Goal: Task Accomplishment & Management: Use online tool/utility

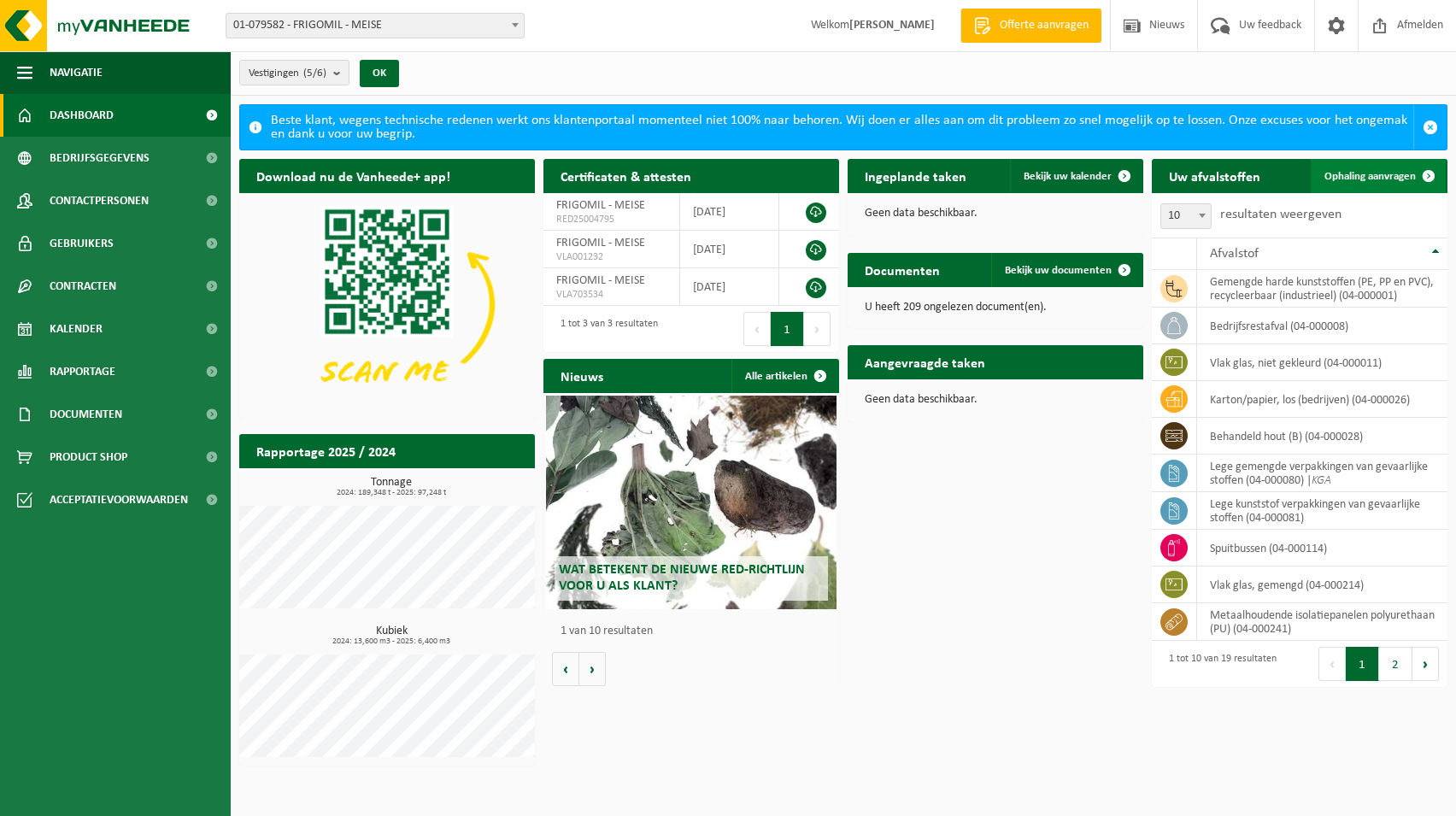
click at [1357, 178] on span "Ophaling aanvragen" at bounding box center [1371, 176] width 91 height 11
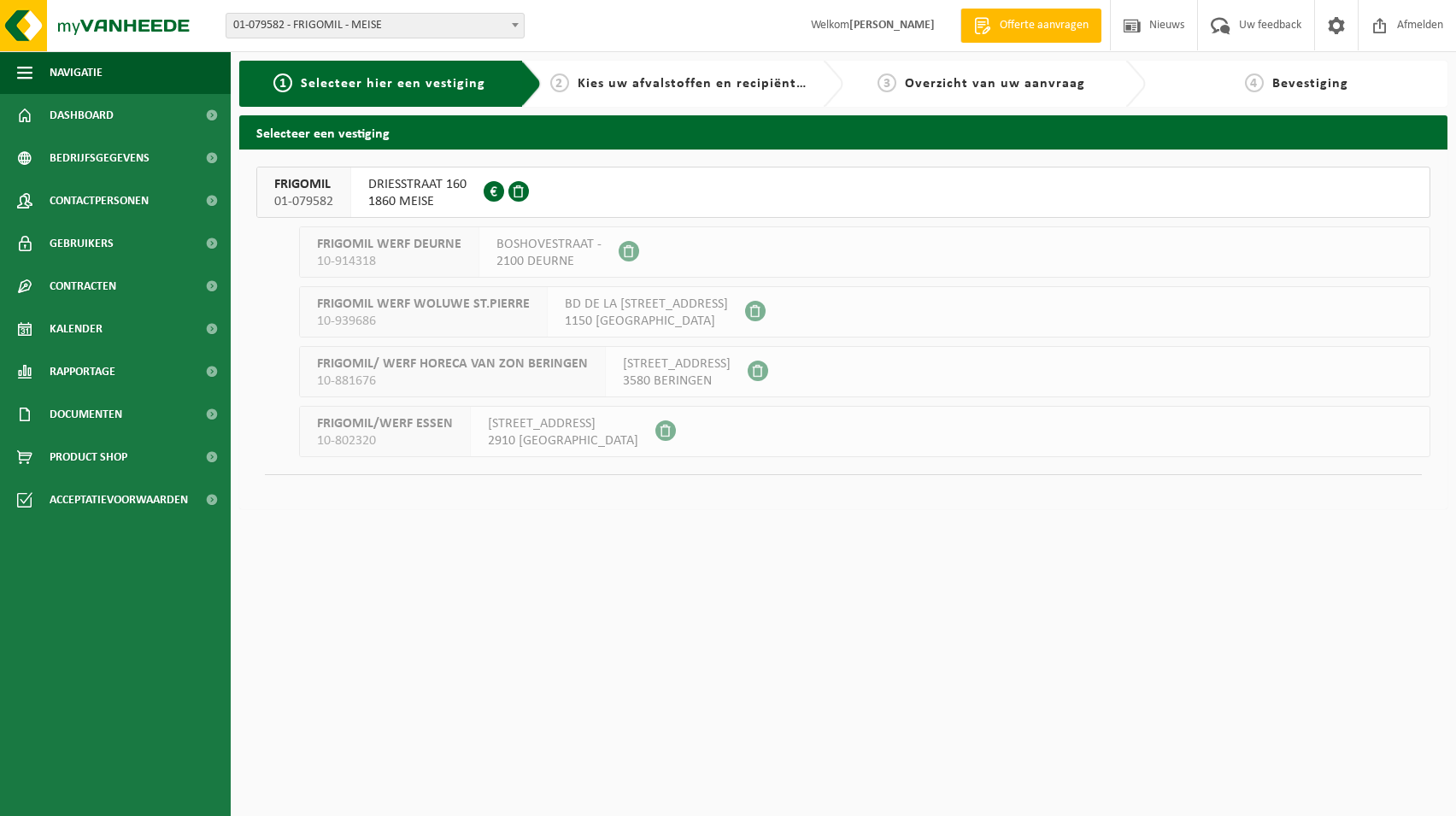
click at [413, 203] on span "1860 MEISE" at bounding box center [417, 202] width 98 height 17
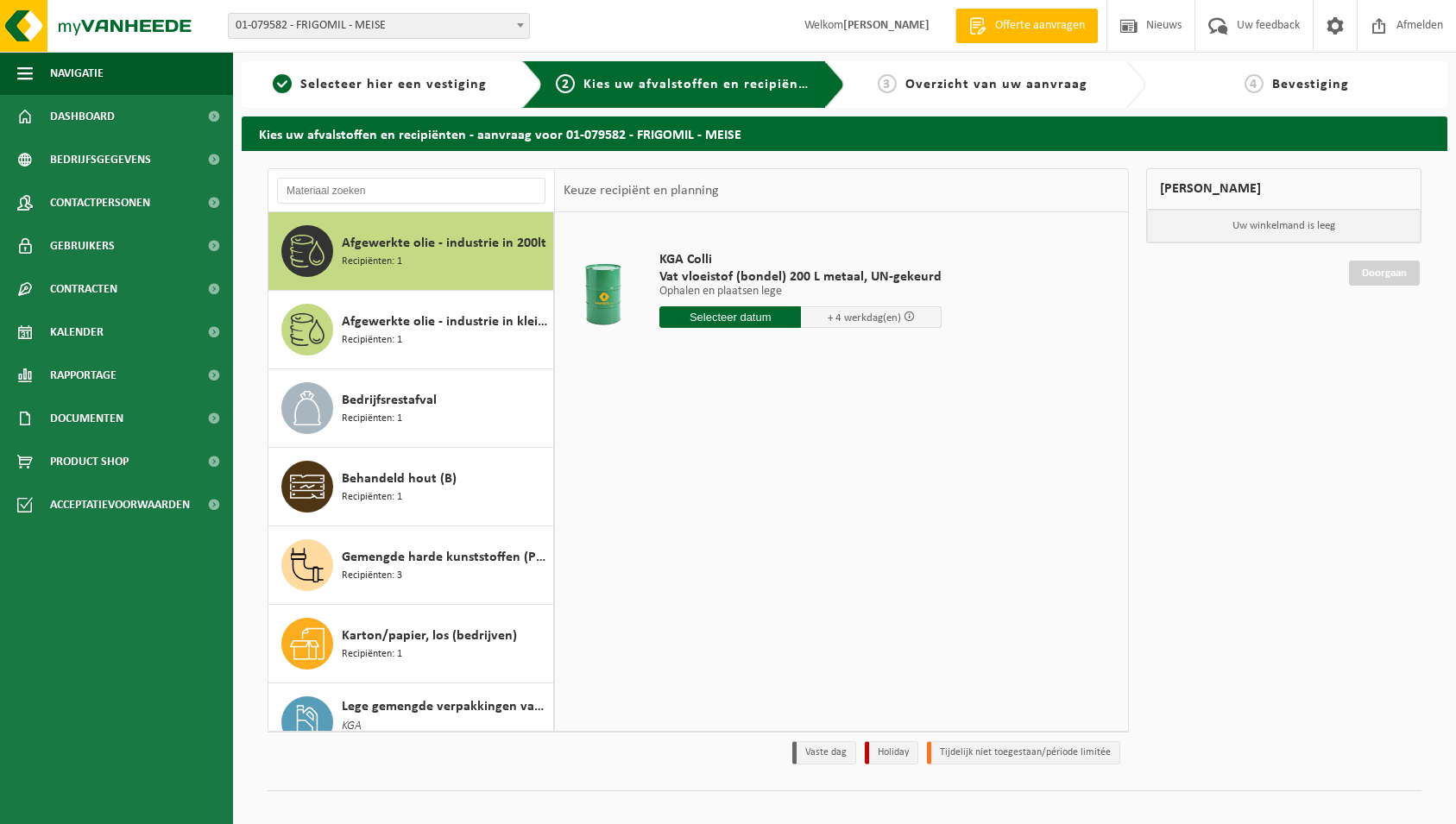
drag, startPoint x: 537, startPoint y: 355, endPoint x: 551, endPoint y: 439, distance: 85.2
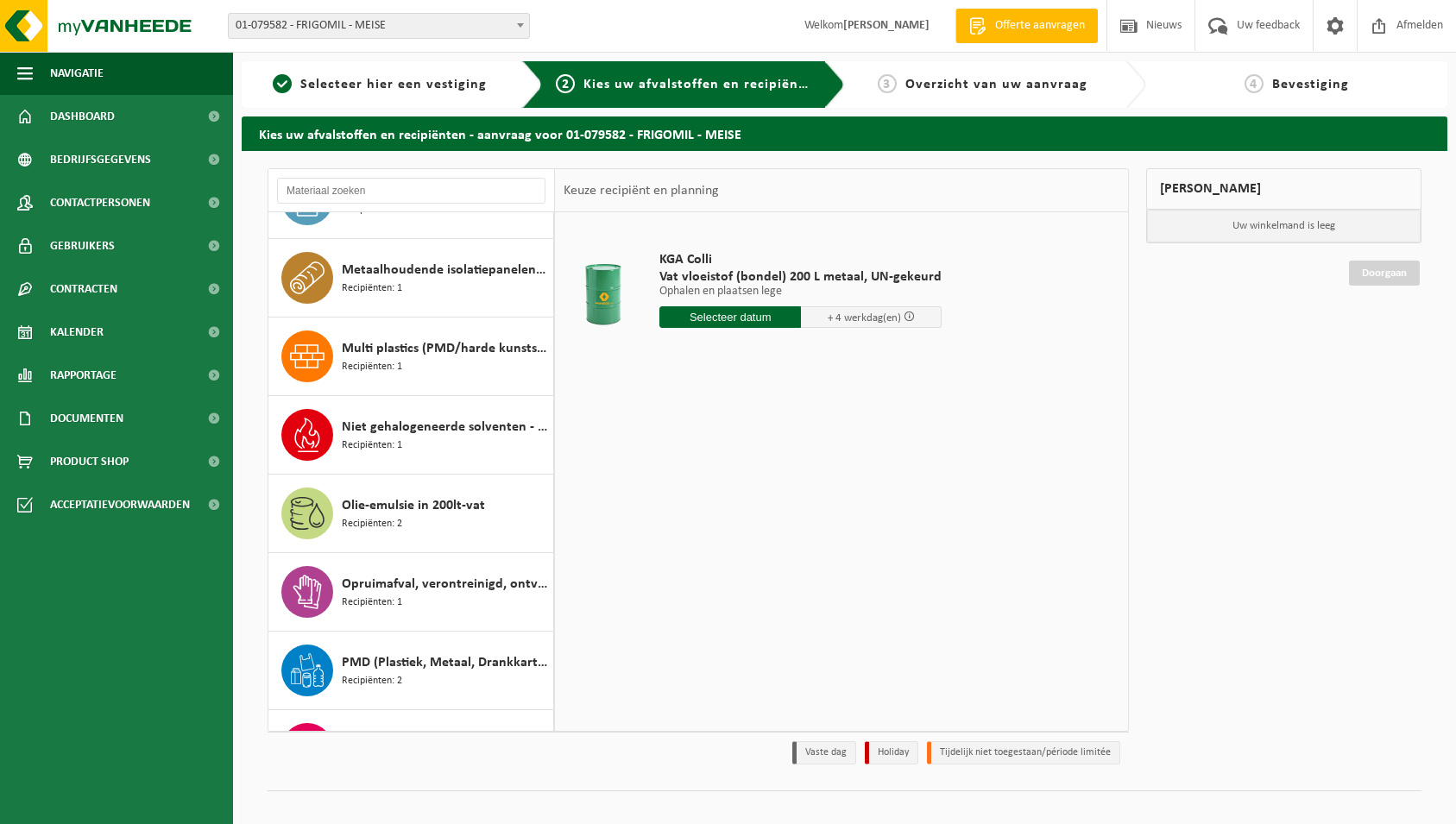
scroll to position [608, 0]
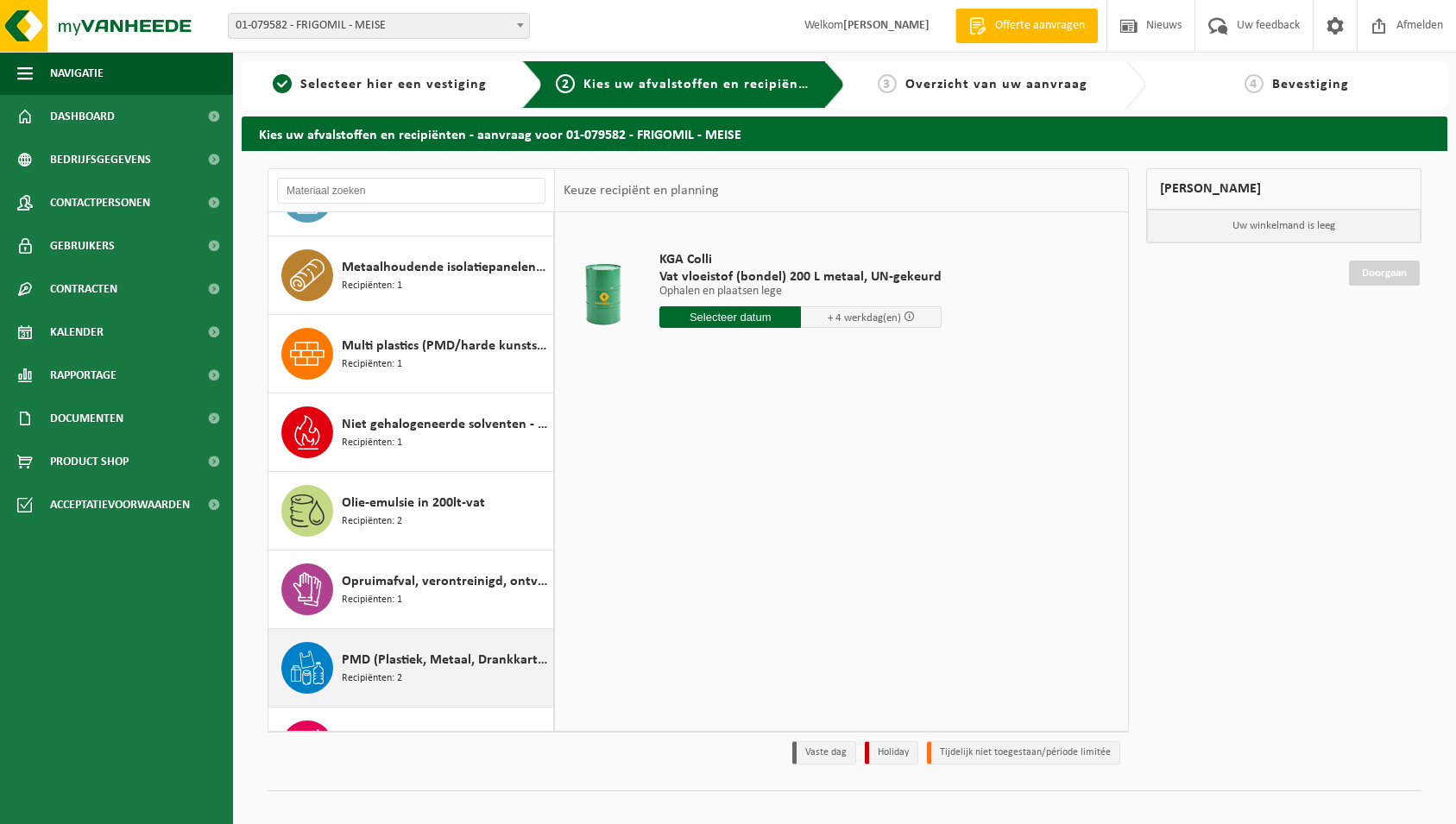
click at [442, 660] on span "PMD (Plastiek, Metaal, Drankkartons) (bedrijven)" at bounding box center [446, 660] width 207 height 21
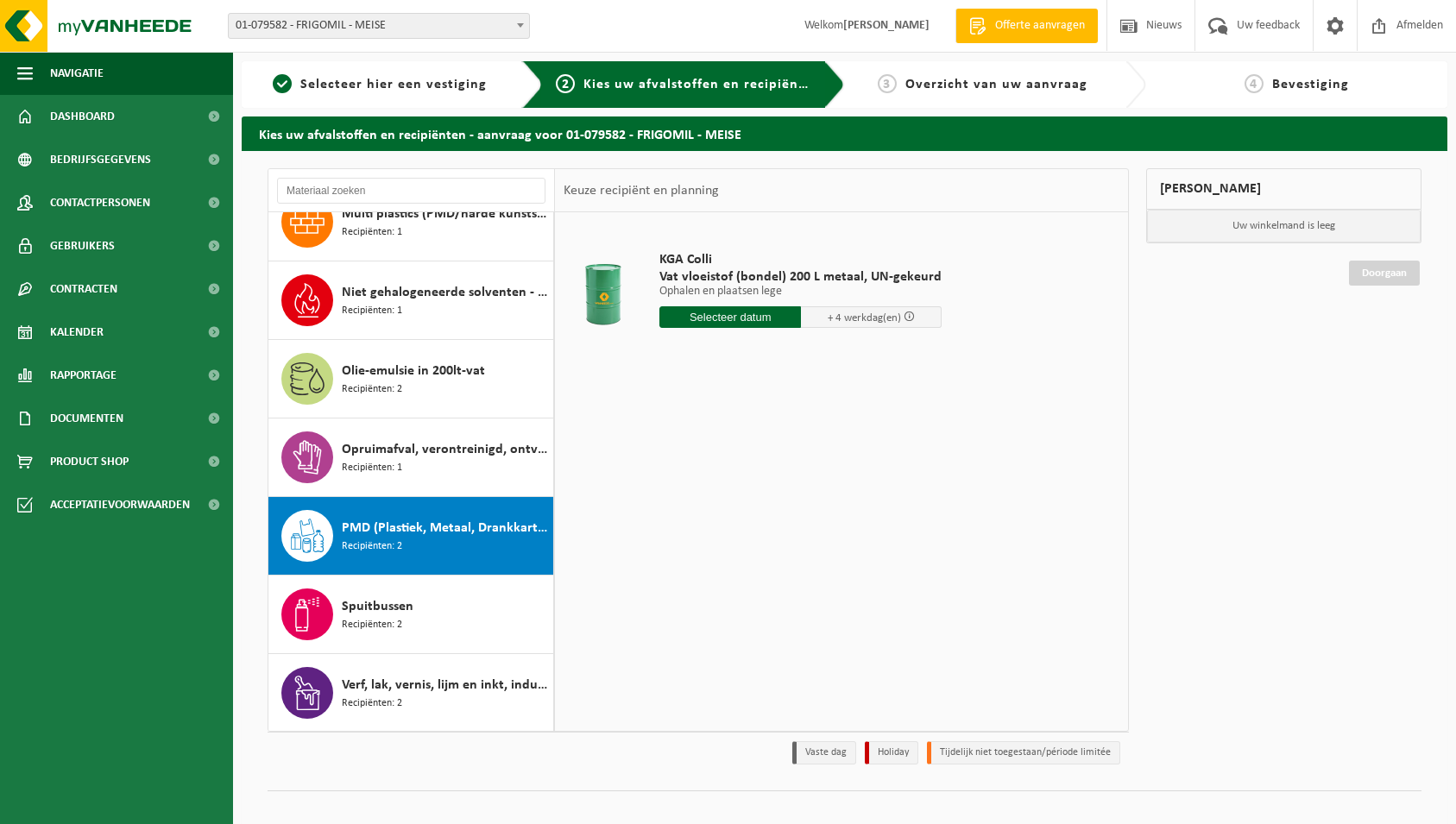
scroll to position [895, 0]
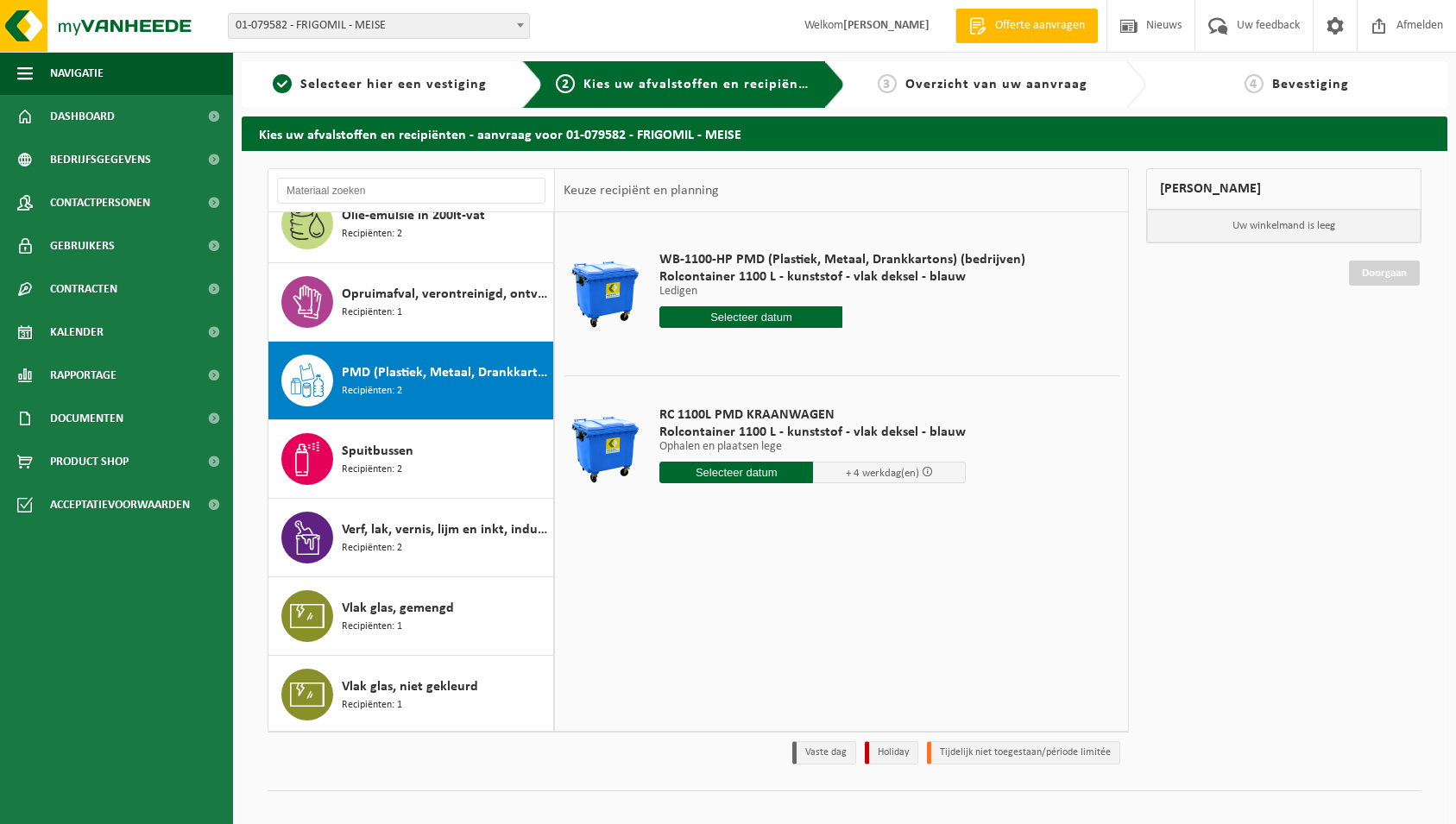
click at [799, 325] on input "text" at bounding box center [750, 317] width 183 height 22
drag, startPoint x: 1083, startPoint y: 472, endPoint x: 1052, endPoint y: 463, distance: 32.3
click at [1077, 466] on td "RC 1100L PMD KRAANWAGEN Rolcontainer 1100 L - kunststof - vlak deksel - blauw O…" at bounding box center [882, 448] width 472 height 147
click at [746, 466] on input "text" at bounding box center [735, 472] width 153 height 22
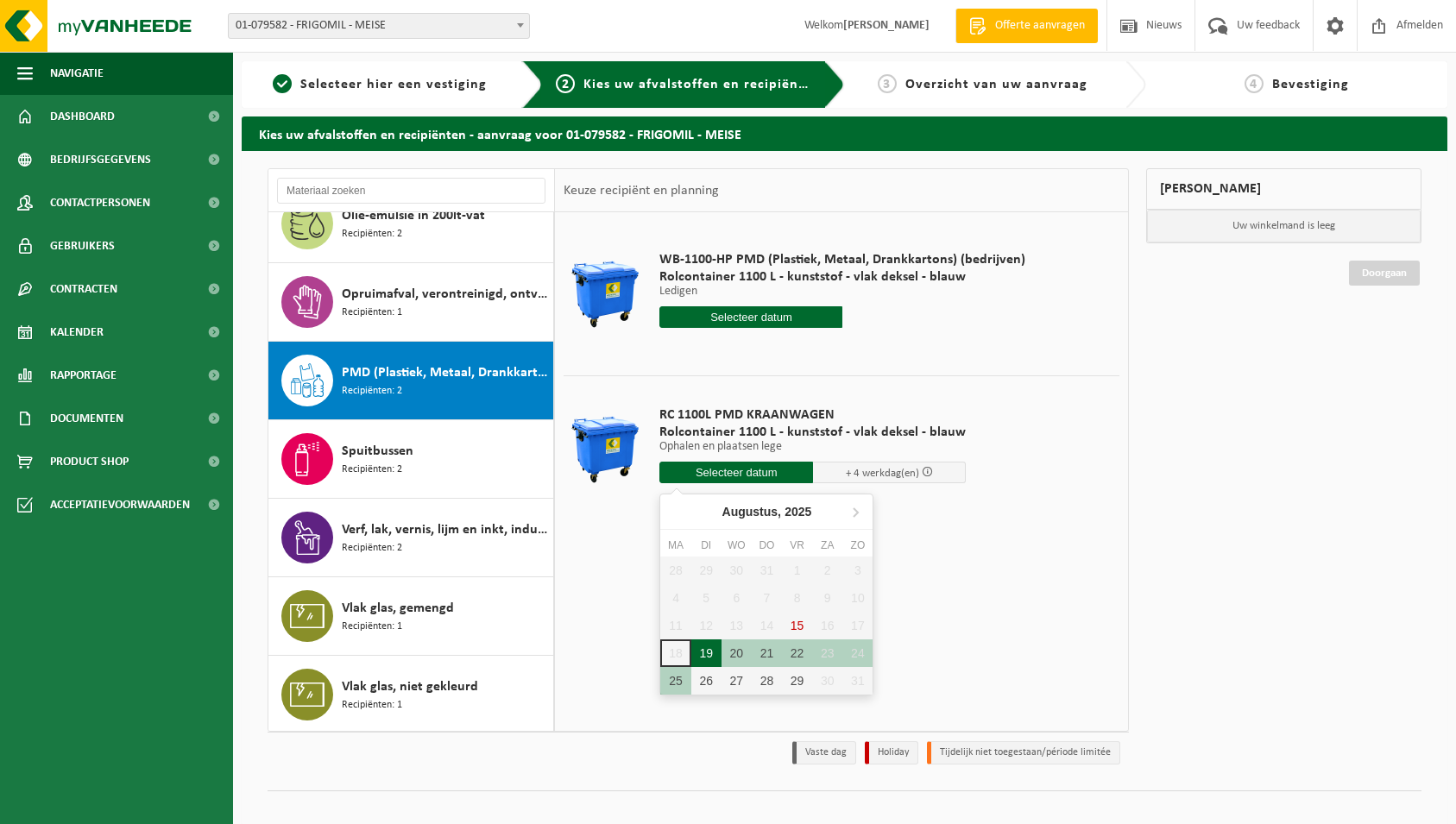
click at [707, 651] on div "19" at bounding box center [706, 653] width 30 height 28
type input "Van 2025-08-19"
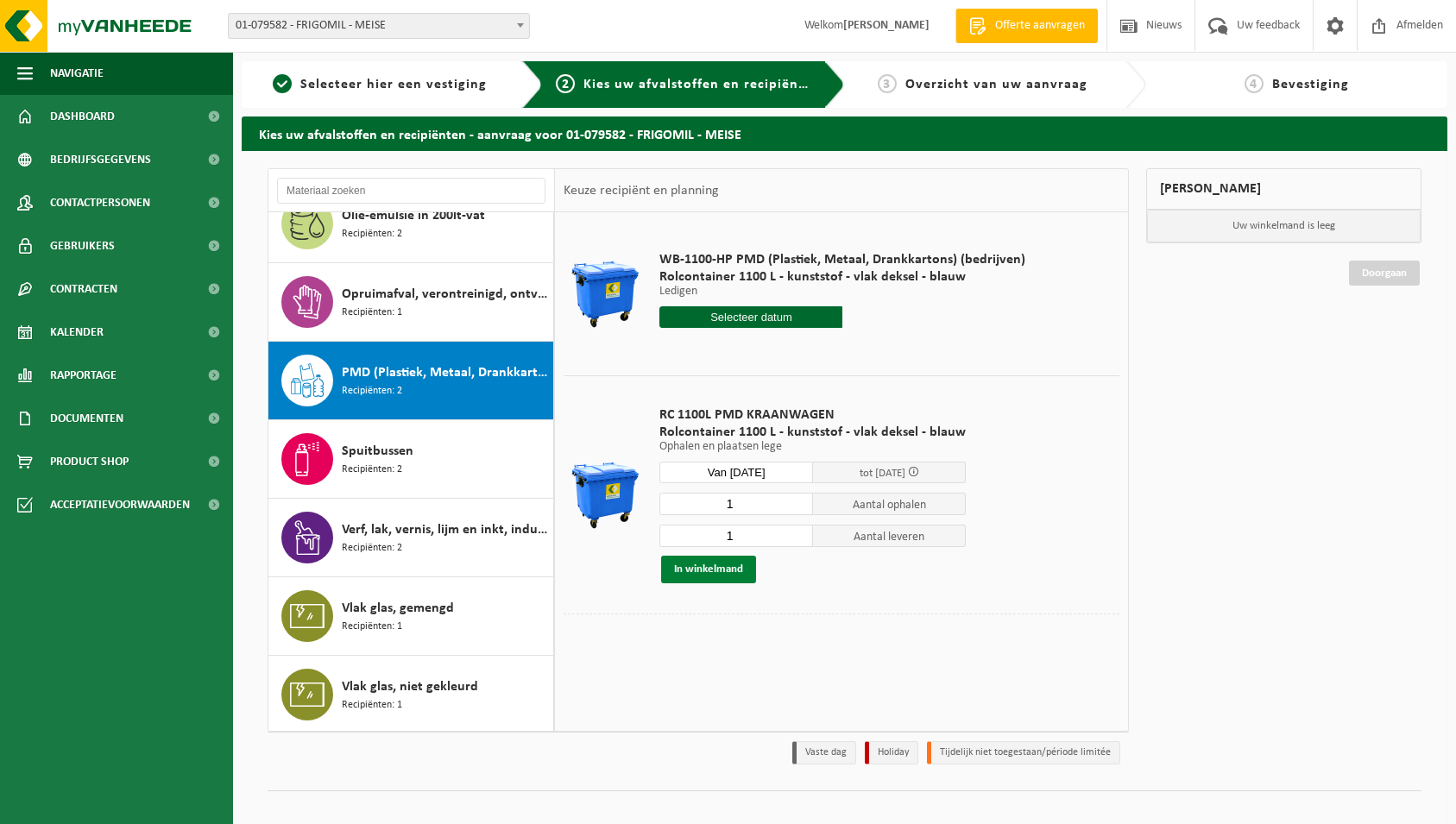
click at [705, 566] on button "In winkelmand" at bounding box center [708, 570] width 95 height 28
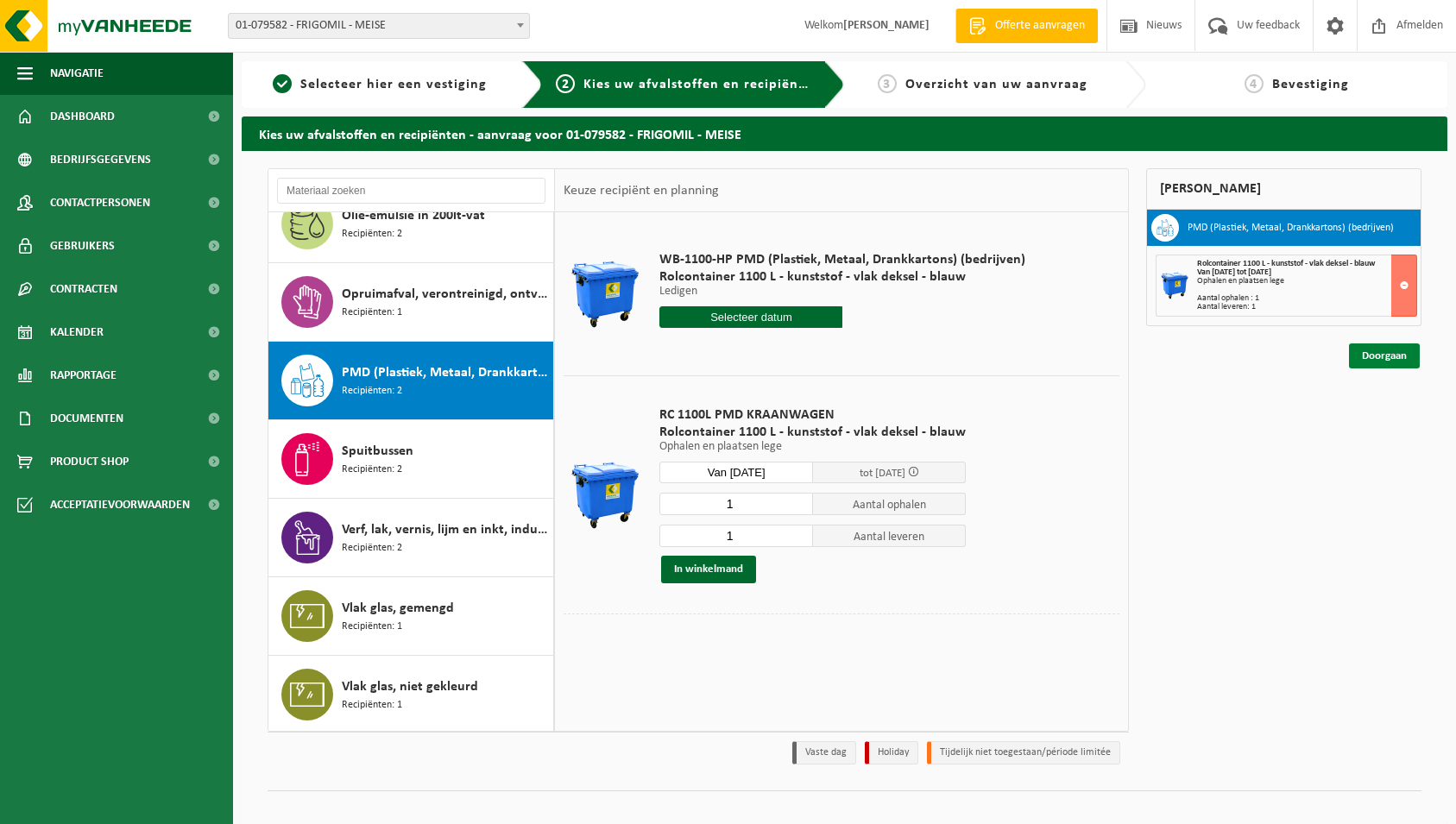
click at [1392, 352] on link "Doorgaan" at bounding box center [1384, 356] width 70 height 25
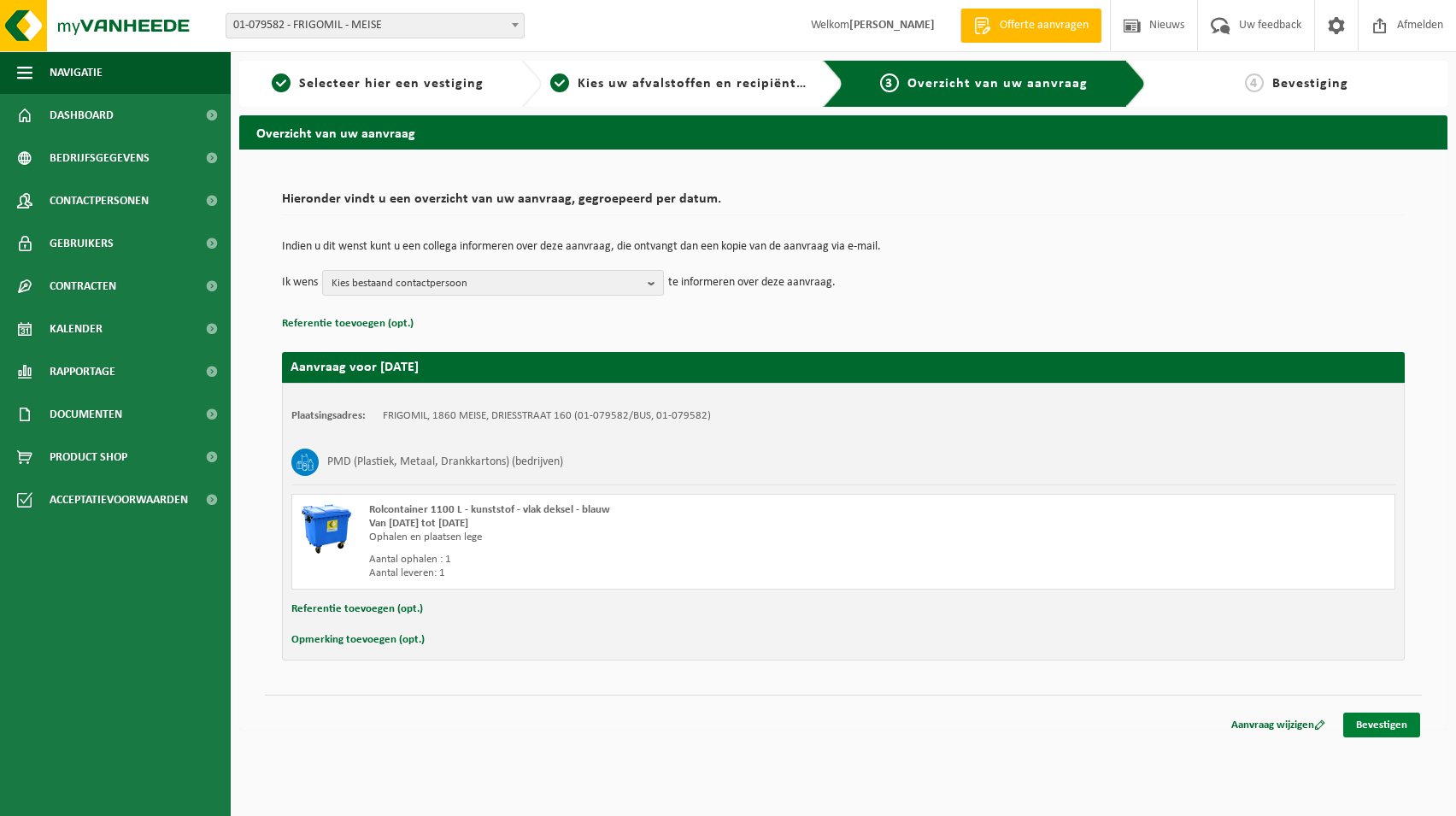
click at [1378, 726] on link "Bevestigen" at bounding box center [1382, 725] width 77 height 25
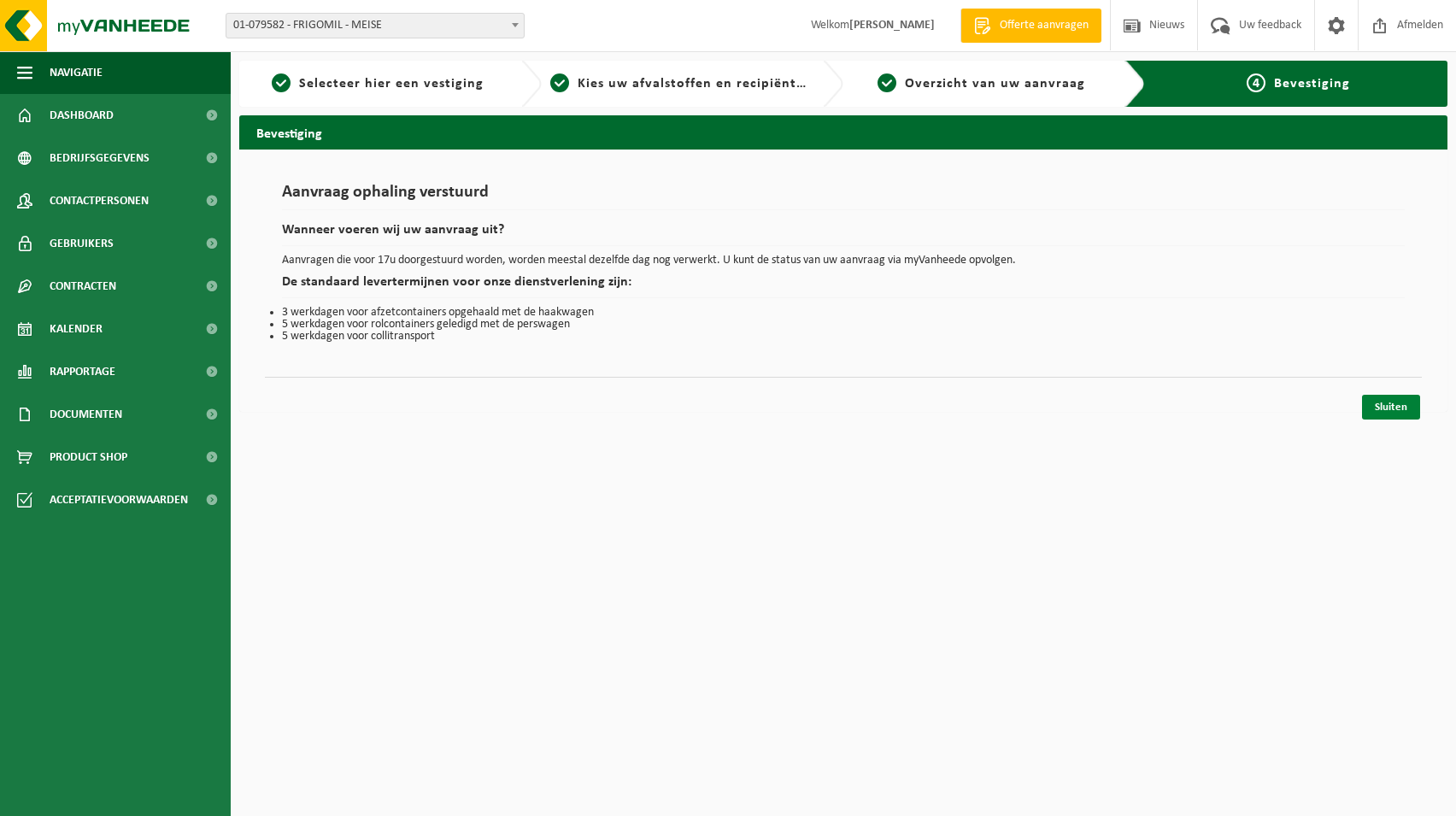
click at [1399, 403] on link "Sluiten" at bounding box center [1390, 407] width 58 height 25
